Goal: Task Accomplishment & Management: Use online tool/utility

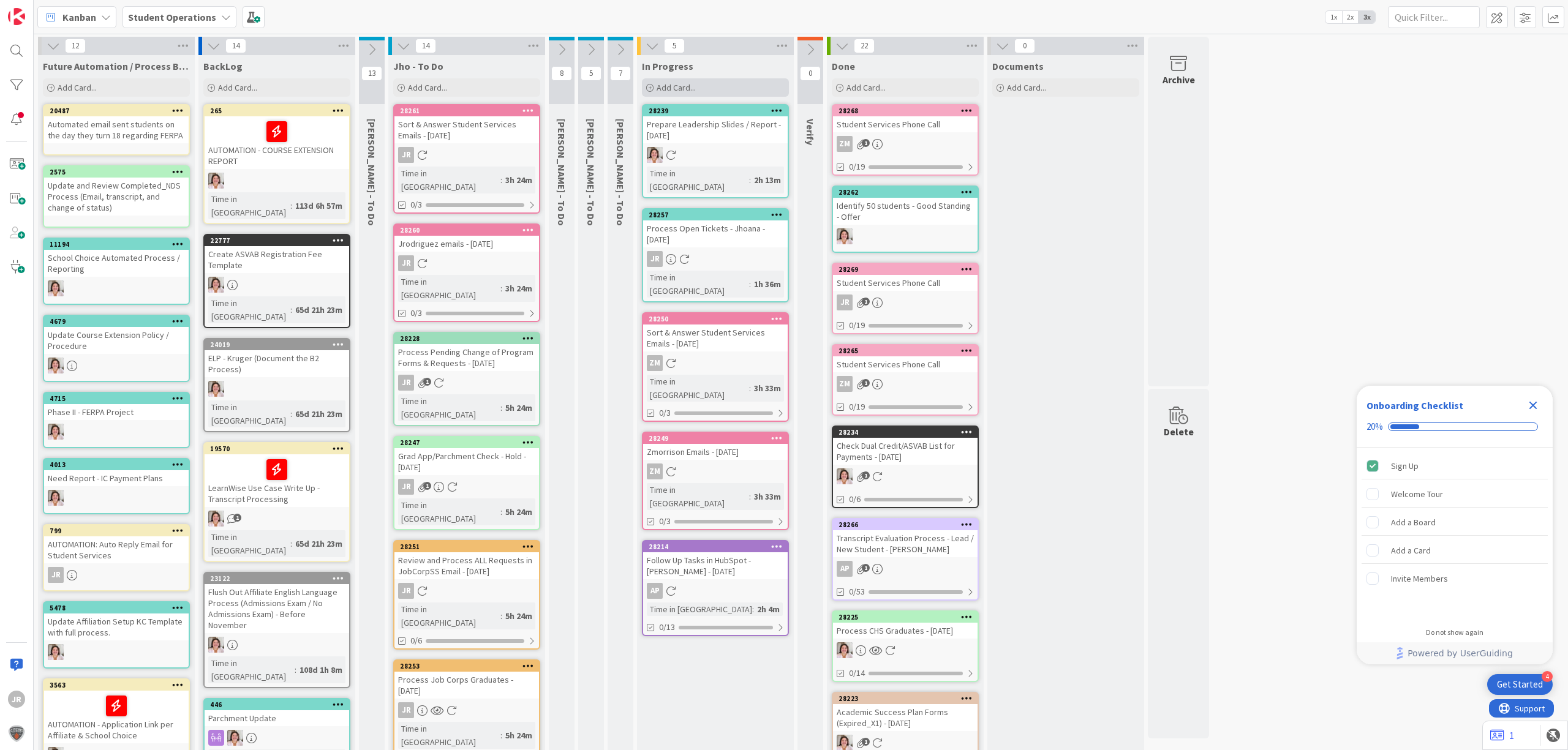
click at [693, 87] on span "Add Card..." at bounding box center [676, 87] width 39 height 11
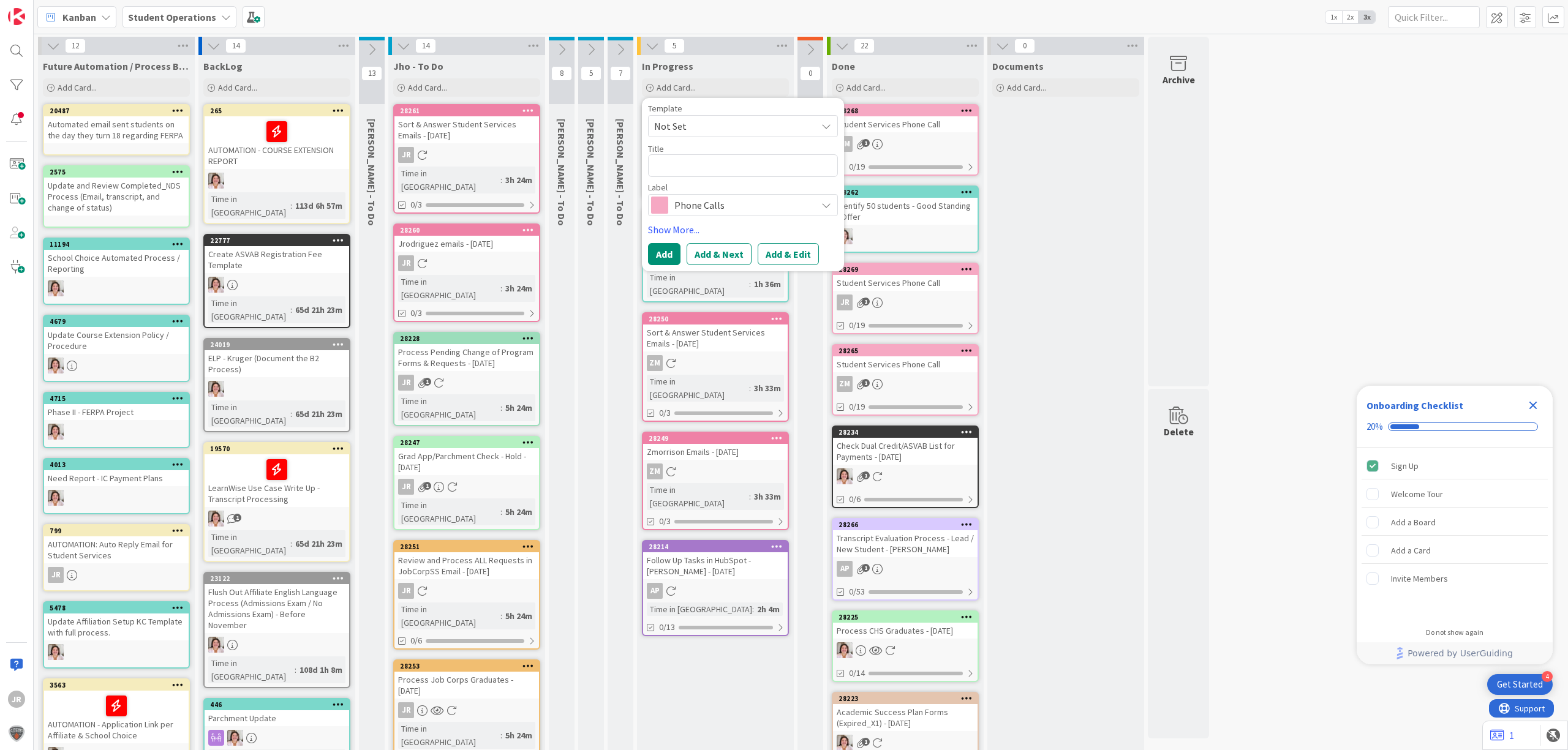
click at [725, 125] on span "Not Set" at bounding box center [730, 126] width 153 height 16
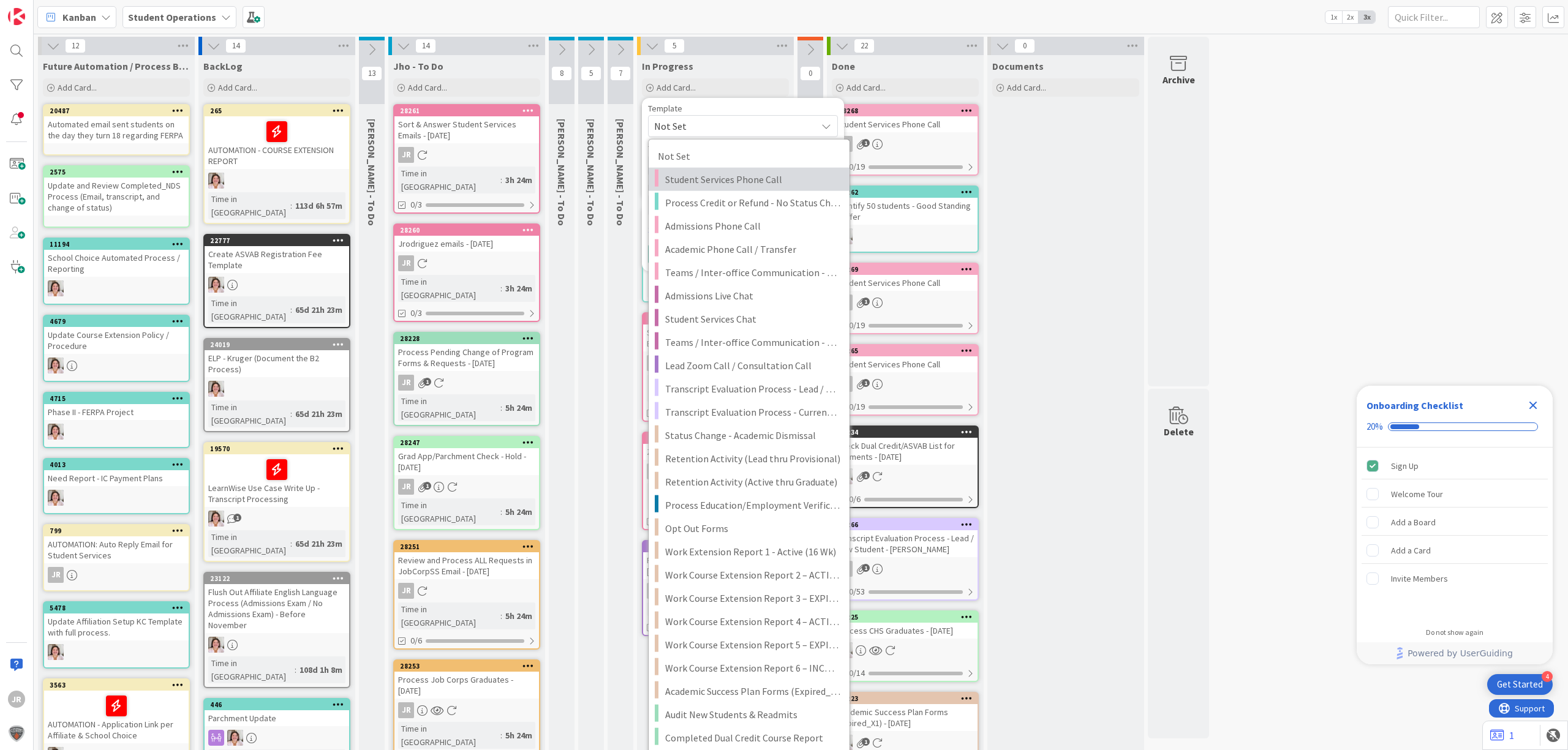
click at [741, 174] on span "Student Services Phone Call" at bounding box center [752, 180] width 175 height 16
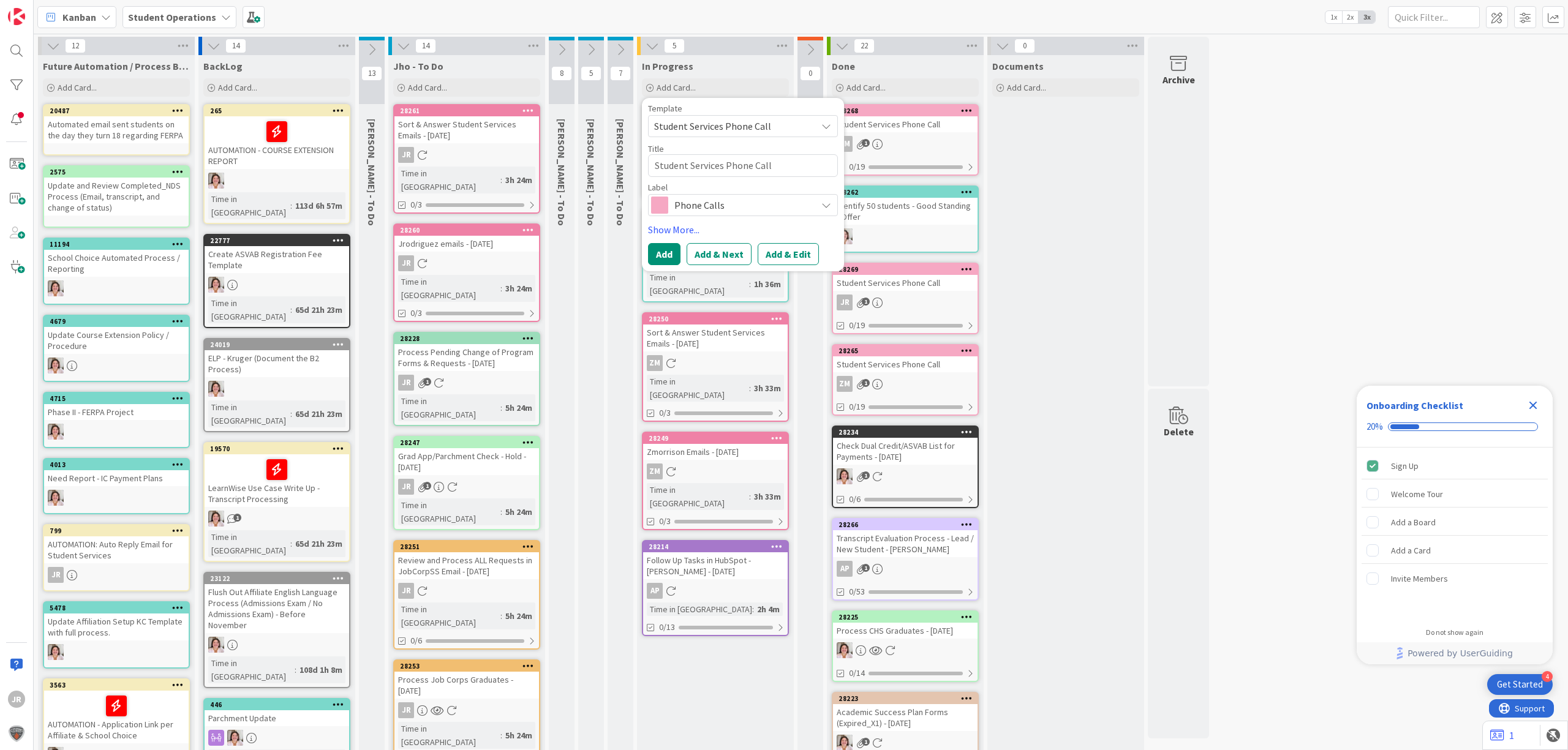
click at [741, 124] on span "Student Services Phone Call" at bounding box center [730, 126] width 153 height 16
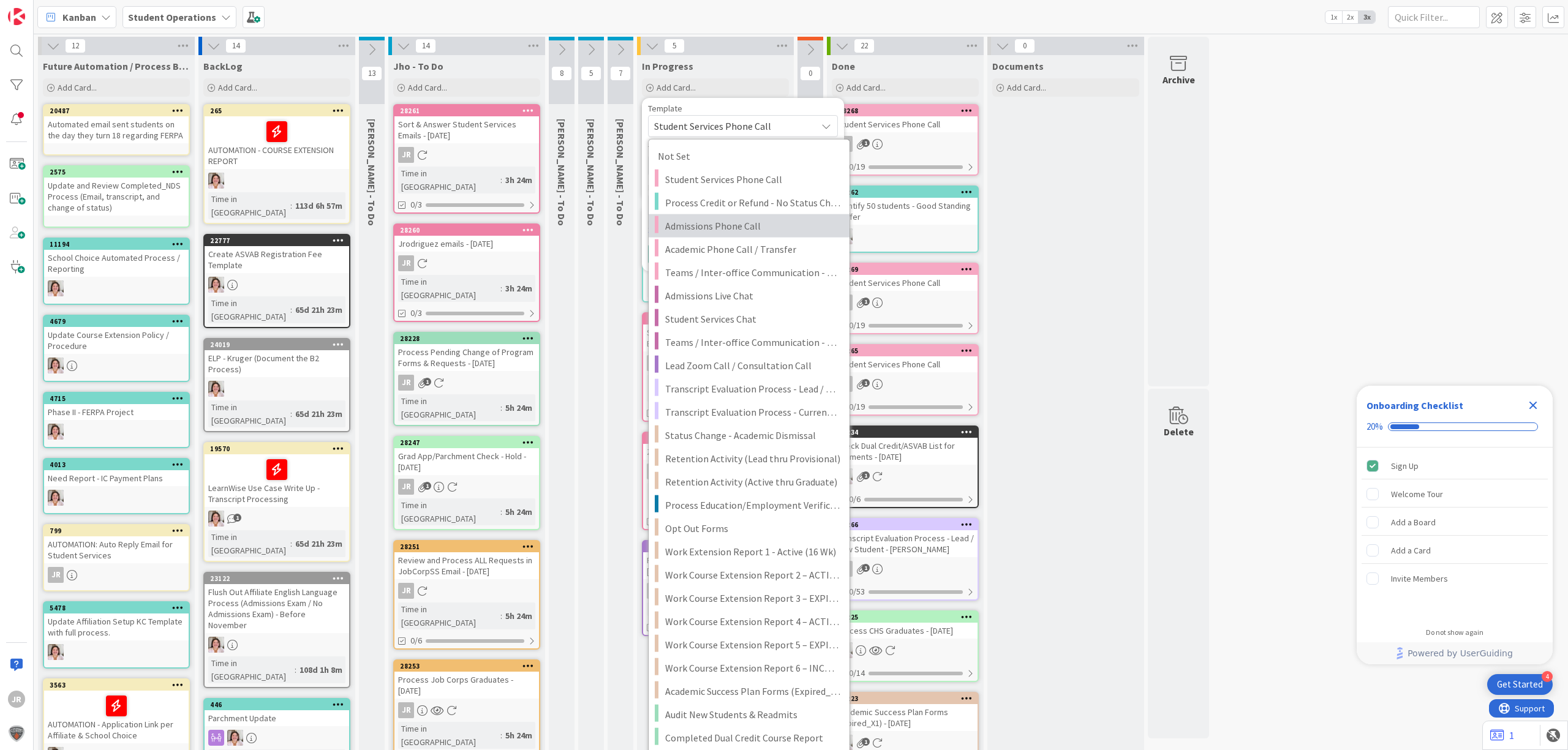
click at [757, 224] on span "Admissions Phone Call" at bounding box center [752, 226] width 175 height 16
type textarea "x"
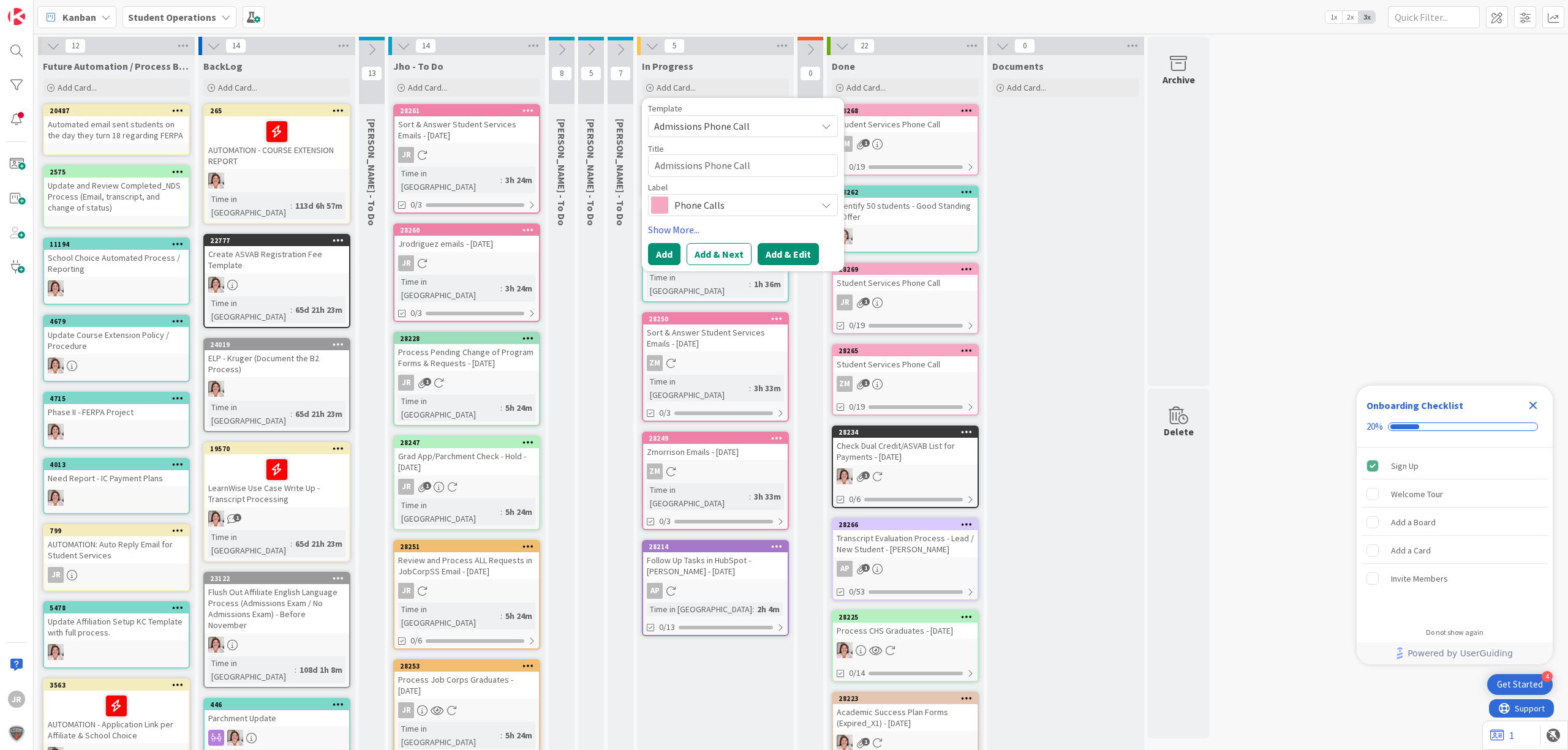
click at [794, 254] on button "Add & Edit" at bounding box center [788, 254] width 61 height 22
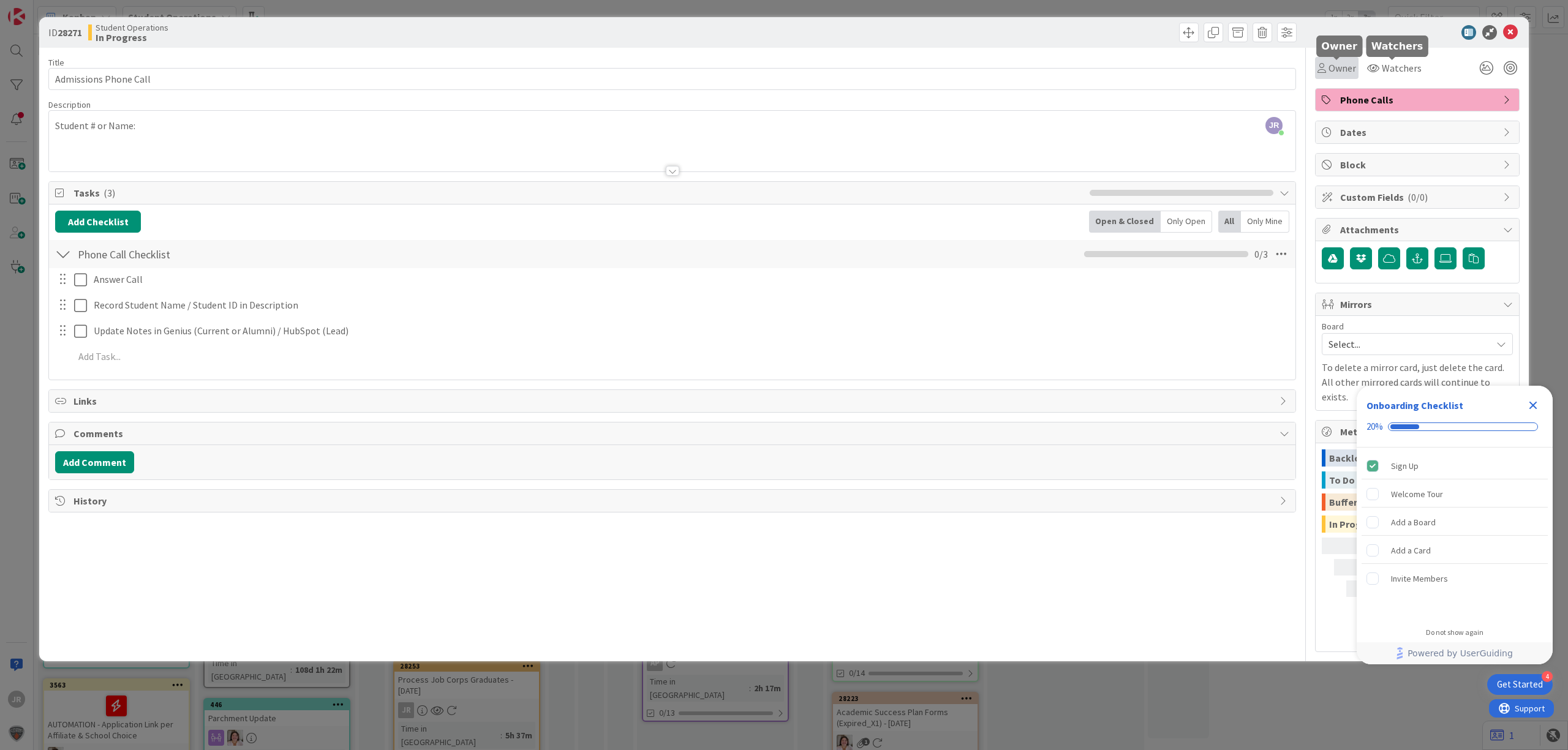
click at [1355, 65] on span "Owner" at bounding box center [1342, 68] width 28 height 15
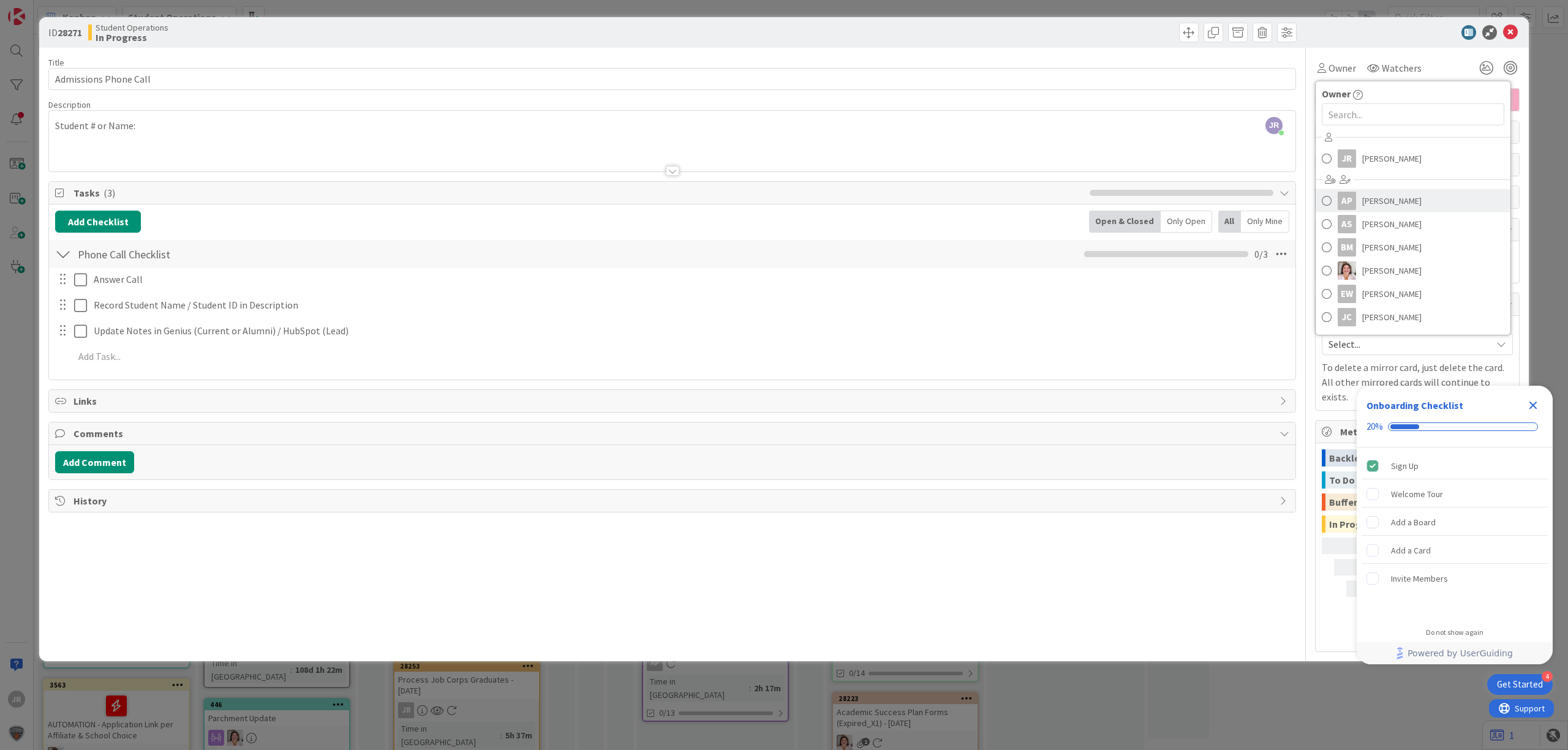
click at [1388, 202] on span "[PERSON_NAME]" at bounding box center [1392, 200] width 59 height 18
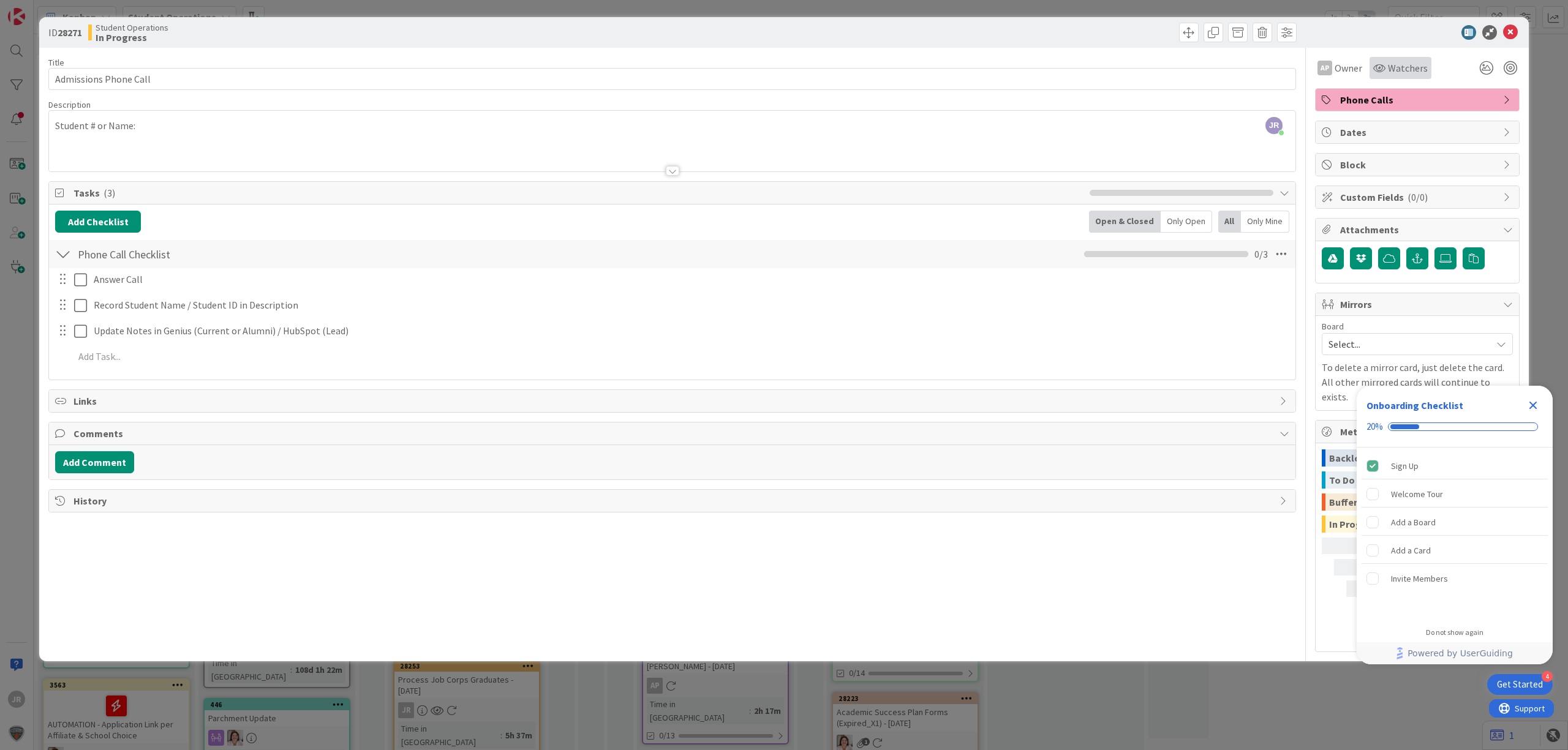
click at [1411, 62] on span "Watchers" at bounding box center [1407, 68] width 40 height 15
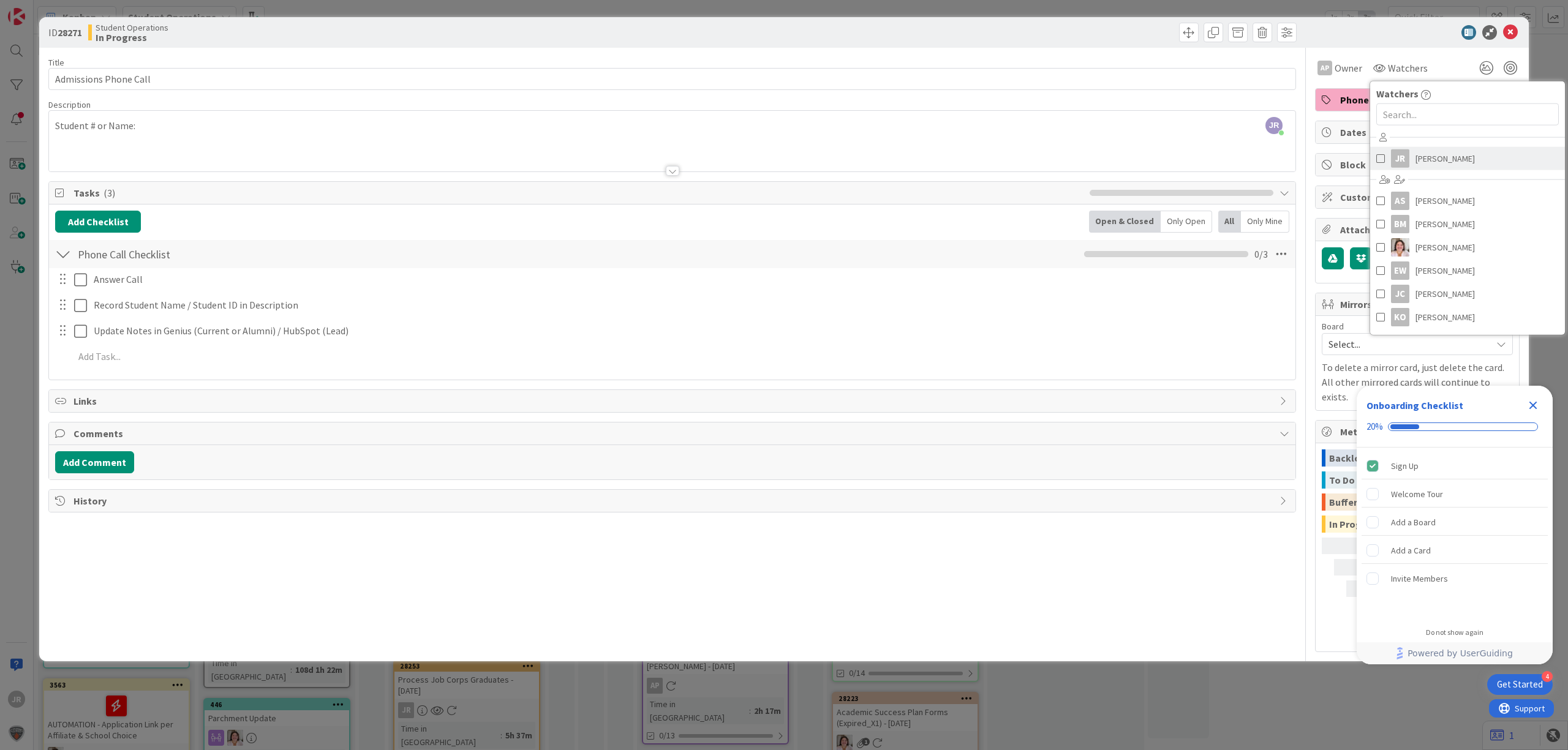
click at [1417, 159] on span "[PERSON_NAME]" at bounding box center [1444, 158] width 59 height 18
click at [1130, 11] on div "ID 28271 Student Operations In Progress Title 22 / 128 Admissions Phone Call De…" at bounding box center [784, 375] width 1568 height 750
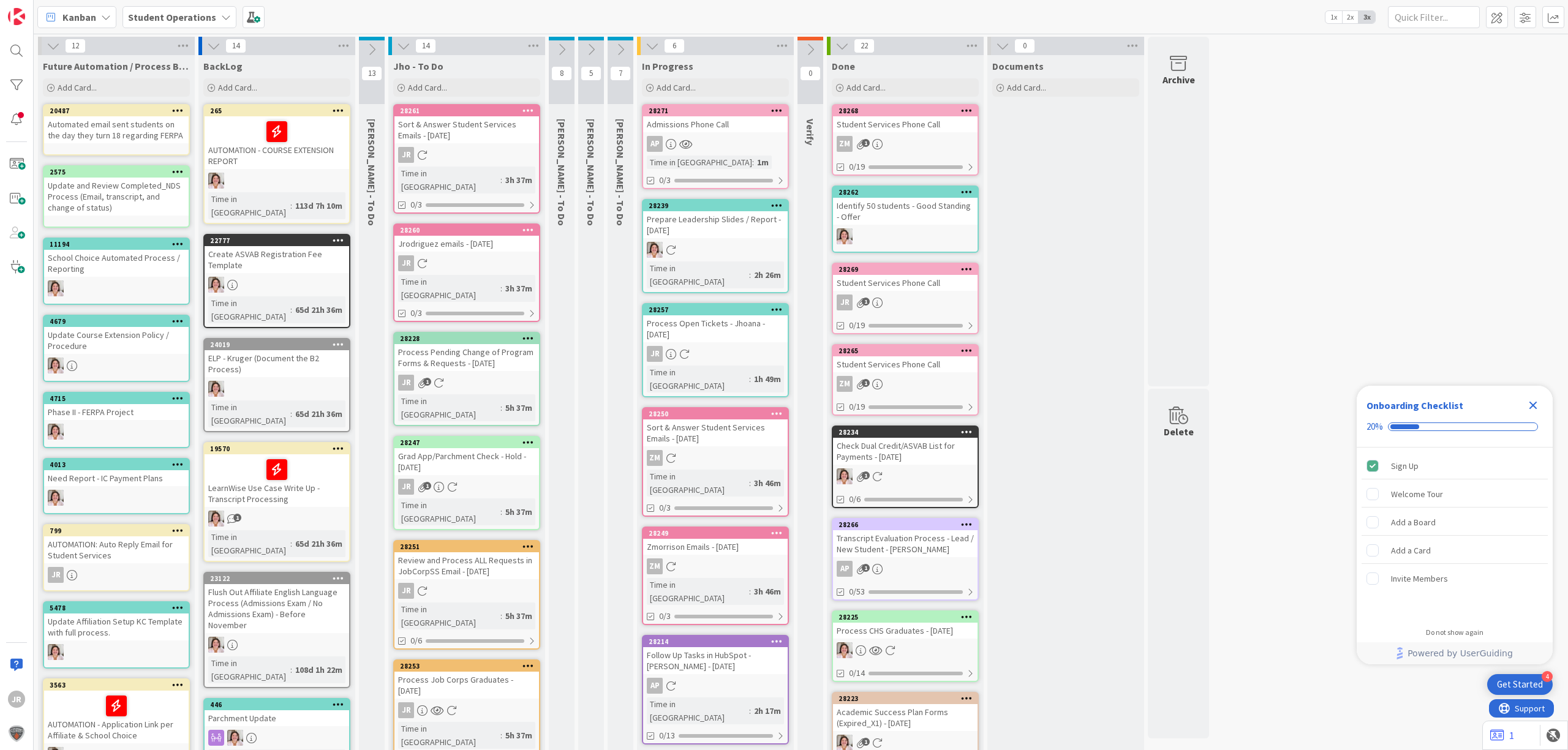
click at [742, 132] on link "28271 Admissions Phone Call AP Time in Column : 1m 0/3" at bounding box center [715, 147] width 147 height 85
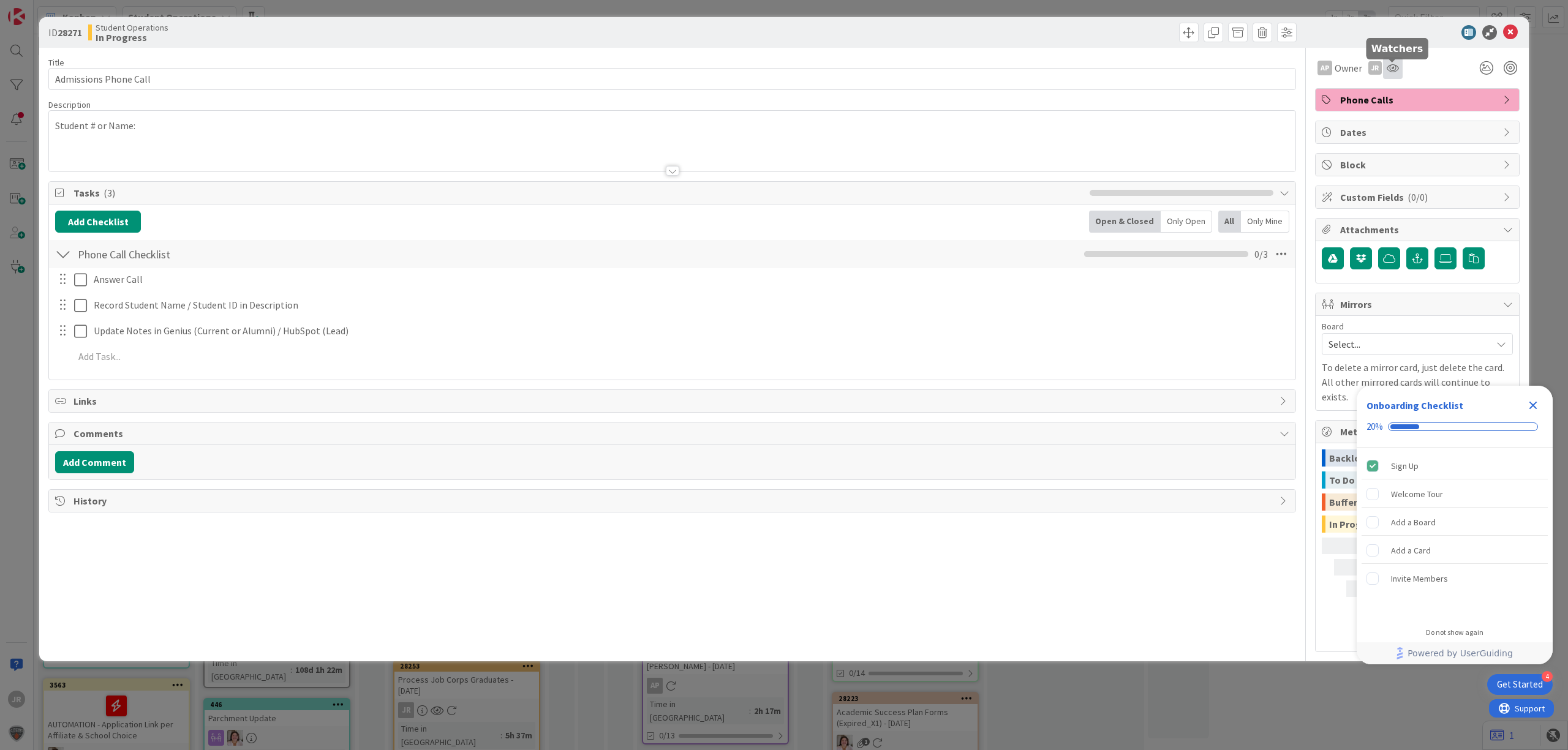
click at [1387, 72] on icon at bounding box center [1393, 68] width 13 height 9
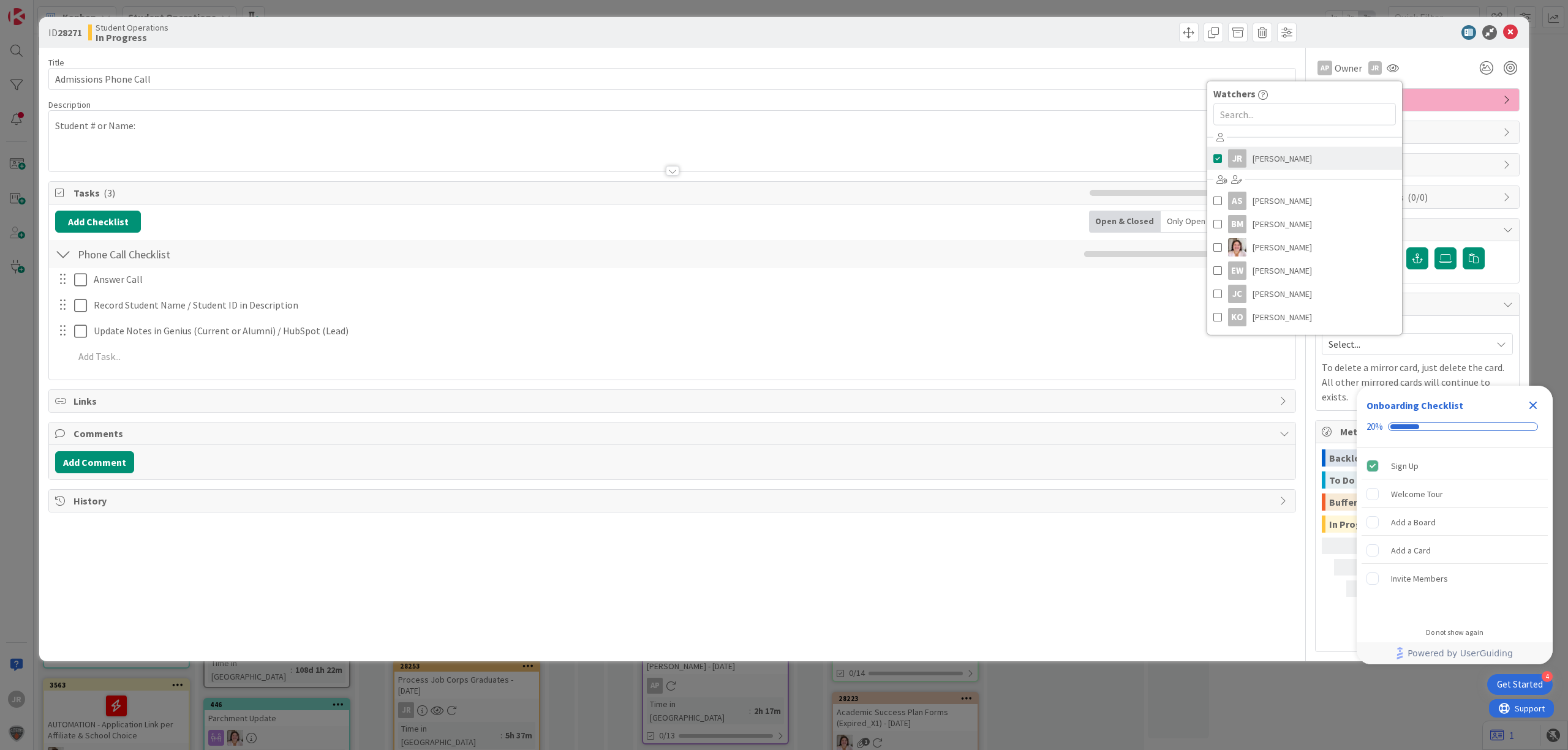
click at [1254, 154] on span "[PERSON_NAME]" at bounding box center [1281, 158] width 59 height 18
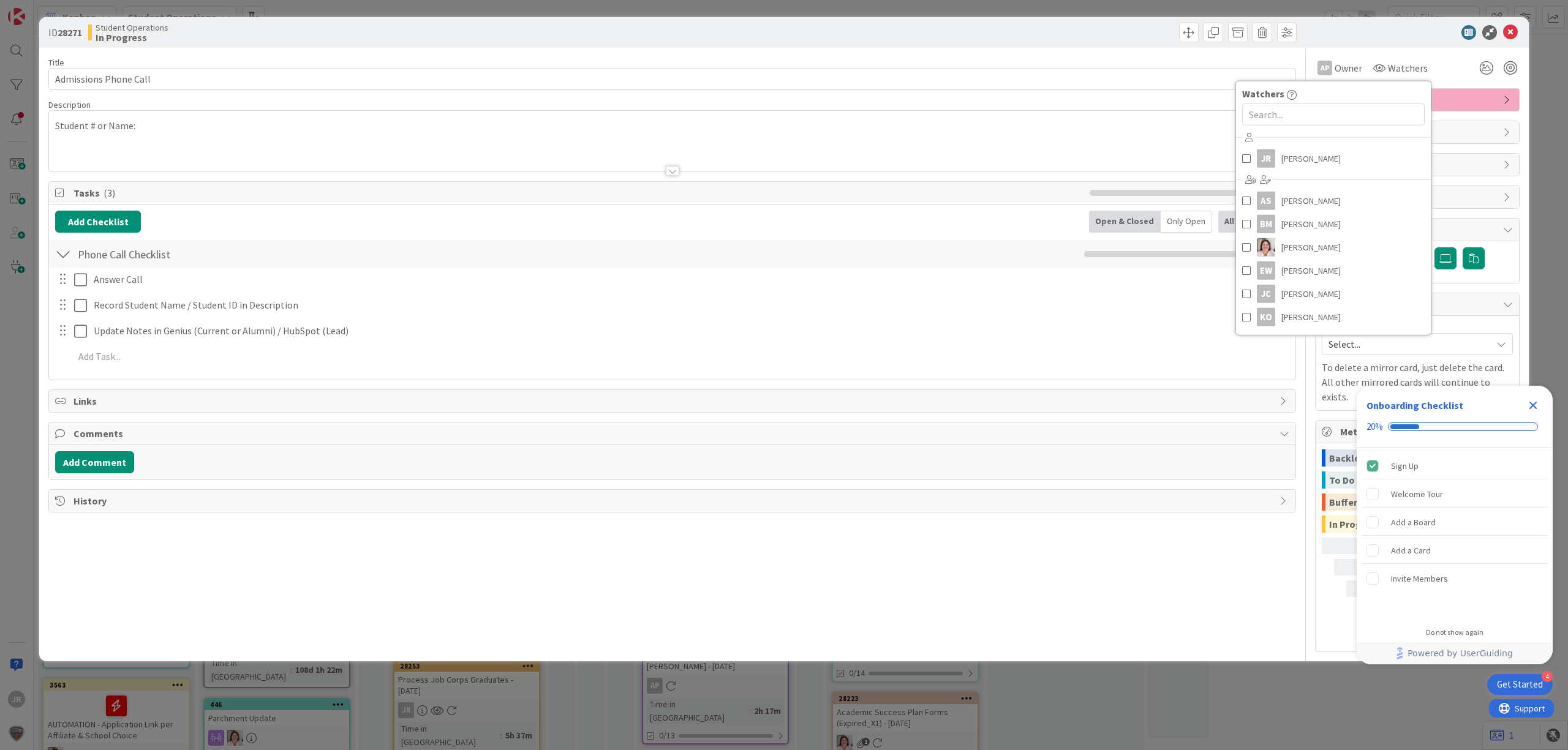
click at [1128, 6] on div "ID 28271 Student Operations In Progress Title 22 / 128 Admissions Phone Call De…" at bounding box center [784, 375] width 1568 height 750
